Goal: Task Accomplishment & Management: Complete application form

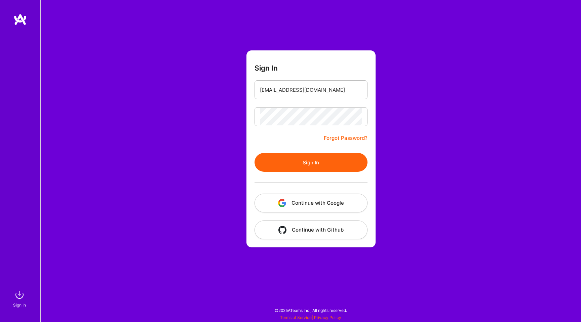
click at [293, 156] on button "Sign In" at bounding box center [311, 162] width 113 height 19
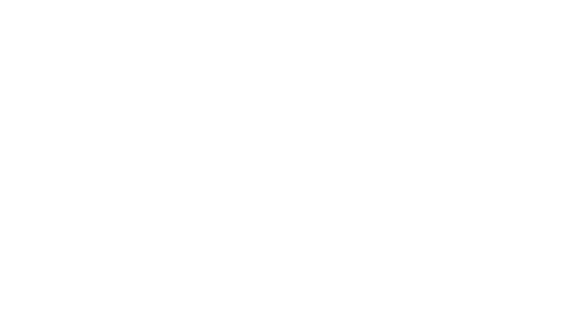
click at [314, 0] on html at bounding box center [290, 0] width 581 height 0
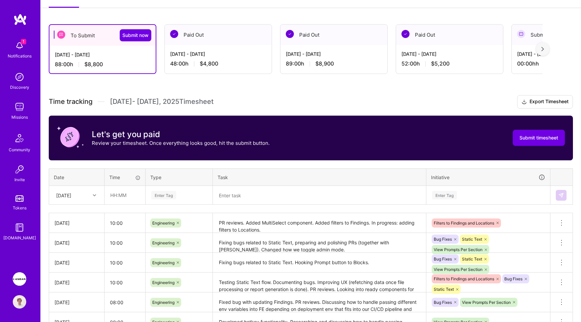
scroll to position [113, 0]
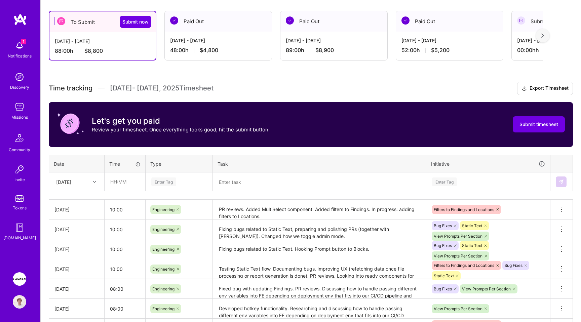
click at [85, 179] on div "[DATE]" at bounding box center [71, 181] width 37 height 11
click at [120, 179] on input "text" at bounding box center [125, 182] width 40 height 18
type input "10:00"
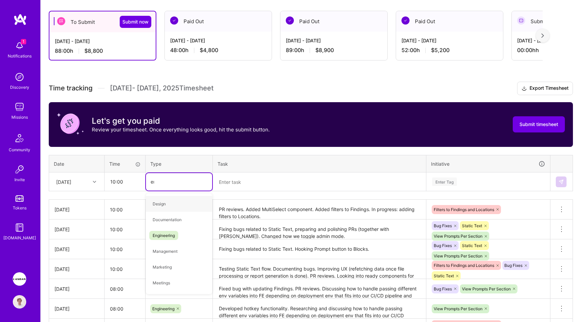
type input "eng"
click at [162, 202] on span "Engineering" at bounding box center [163, 204] width 29 height 9
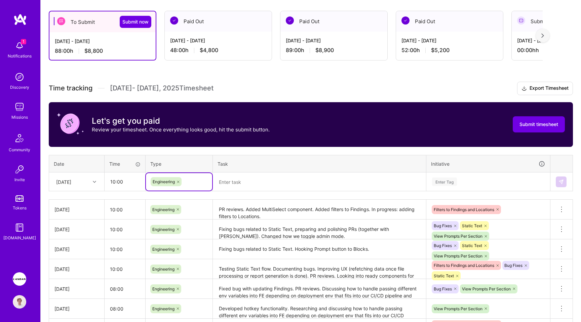
click at [246, 184] on textarea at bounding box center [320, 181] width 212 height 17
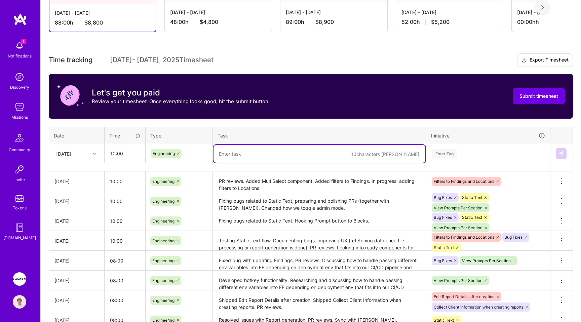
scroll to position [144, 0]
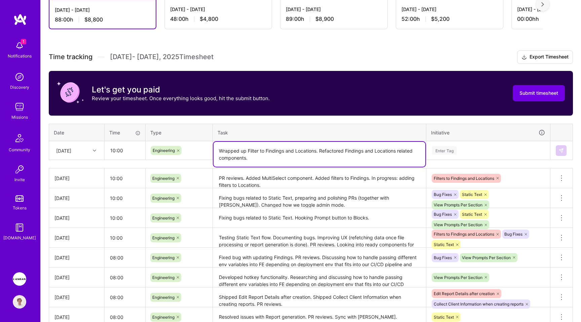
type textarea "Wrapped up Filter to Findings and Locations. Refactored Findings and Locations …"
click at [444, 149] on div "Enter Tag" at bounding box center [444, 150] width 25 height 10
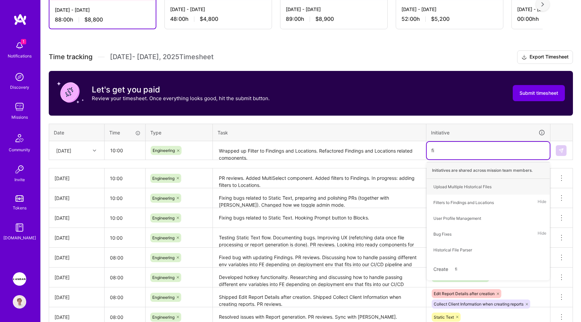
type input "fil"
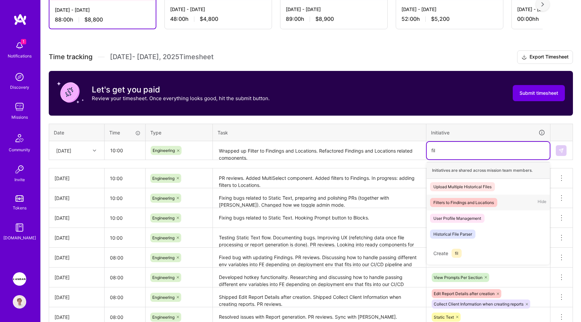
click at [453, 203] on div "Filters to Findings and Locations" at bounding box center [464, 202] width 61 height 7
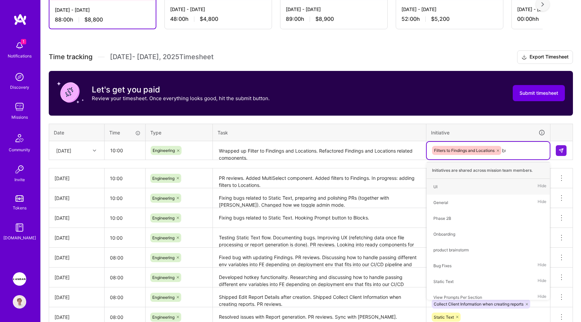
type input "bug"
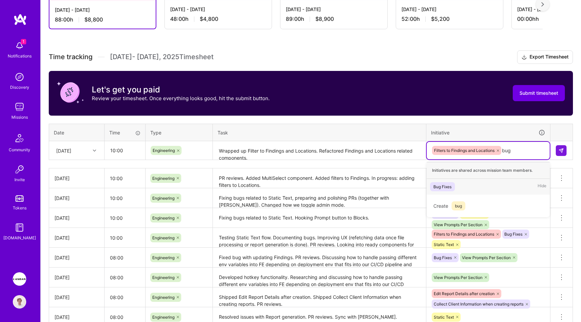
click at [454, 184] on span "Bug Fixes" at bounding box center [442, 186] width 25 height 9
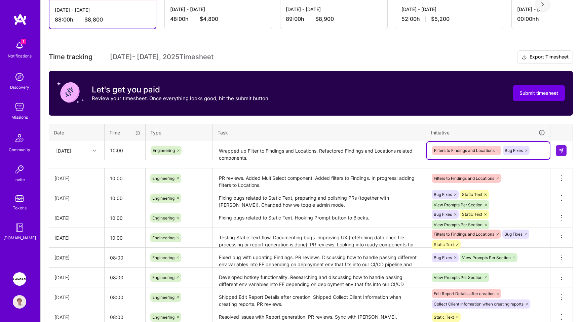
click at [283, 155] on textarea "Wrapped up Filter to Findings and Locations. Refactored Findings and Locations …" at bounding box center [320, 151] width 212 height 18
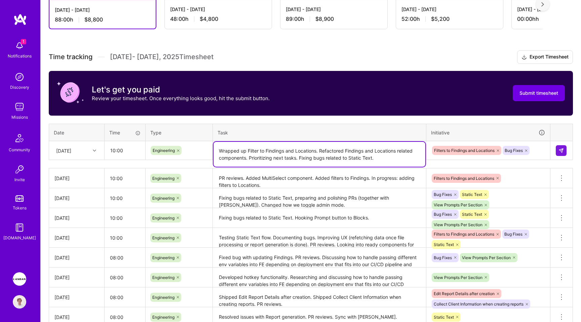
click at [539, 155] on div "Filters to Findings and Locations Bug Fixes" at bounding box center [488, 150] width 123 height 17
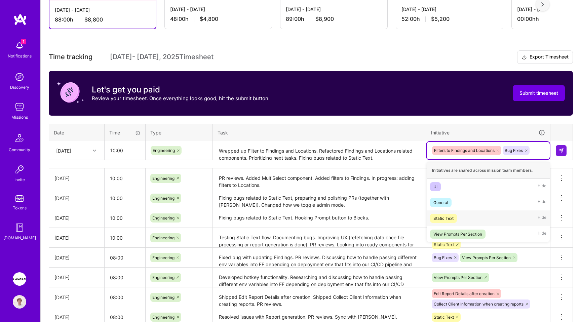
click at [467, 217] on div "Static Text Hide" at bounding box center [488, 219] width 123 height 16
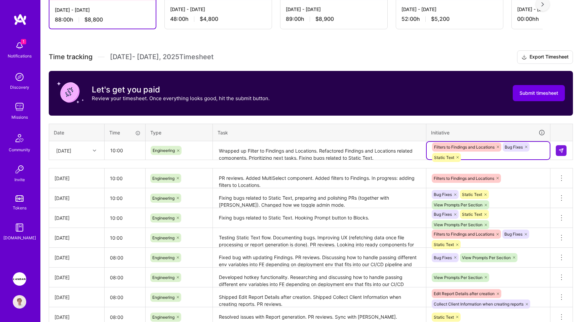
click at [374, 156] on textarea "Wrapped up Filter to Findings and Locations. Refactored Findings and Locations …" at bounding box center [320, 151] width 212 height 18
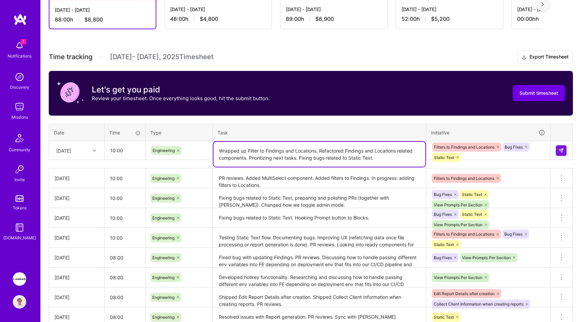
click at [296, 158] on textarea "Wrapped up Filter to Findings and Locations. Refactored Findings and Locations …" at bounding box center [320, 154] width 212 height 25
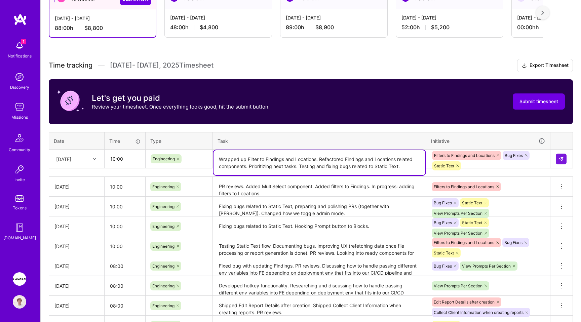
scroll to position [128, 0]
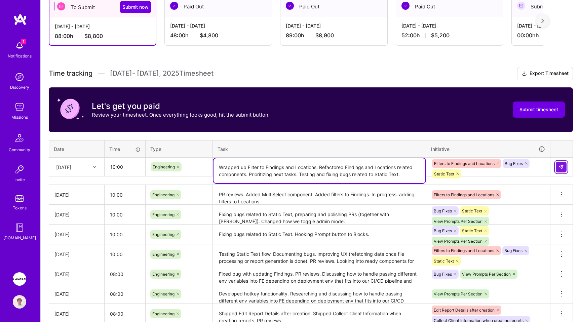
type textarea "Wrapped up Filter to Findings and Locations. Refactored Findings and Locations …"
click at [560, 165] on img at bounding box center [561, 167] width 5 height 5
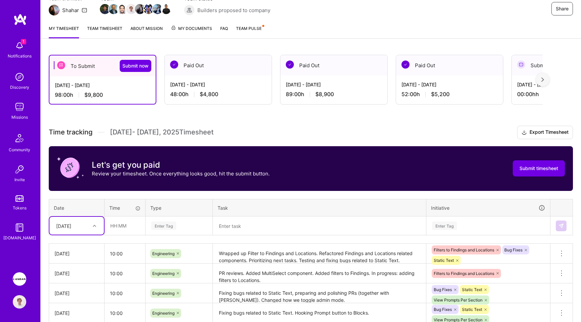
scroll to position [0, 0]
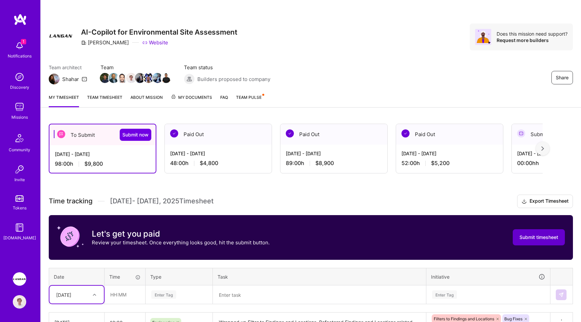
click at [531, 239] on span "Submit timesheet" at bounding box center [539, 237] width 39 height 7
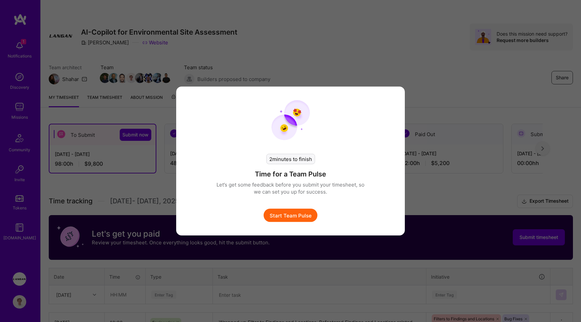
click at [299, 215] on button "Start Team Pulse" at bounding box center [291, 215] width 54 height 13
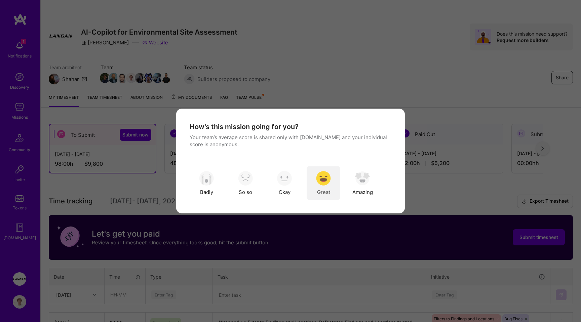
click at [323, 180] on img "modal" at bounding box center [323, 178] width 15 height 15
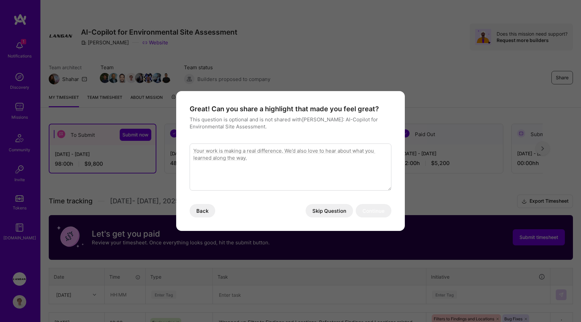
click at [331, 215] on button "Skip Question" at bounding box center [329, 210] width 47 height 13
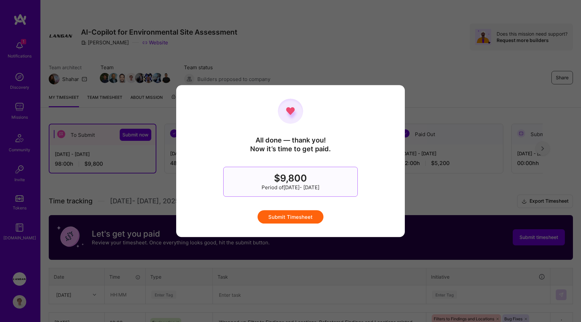
click at [298, 214] on button "Submit Timesheet" at bounding box center [291, 216] width 66 height 13
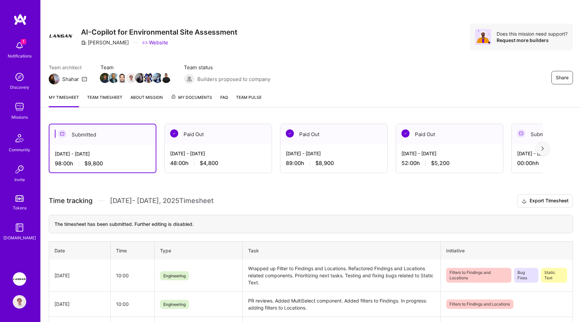
click at [203, 163] on span "$4,800" at bounding box center [209, 163] width 19 height 7
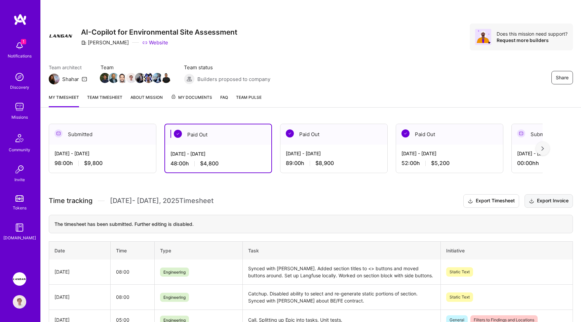
click at [536, 201] on button "Export Invoice" at bounding box center [549, 200] width 48 height 13
